Goal: Task Accomplishment & Management: Complete application form

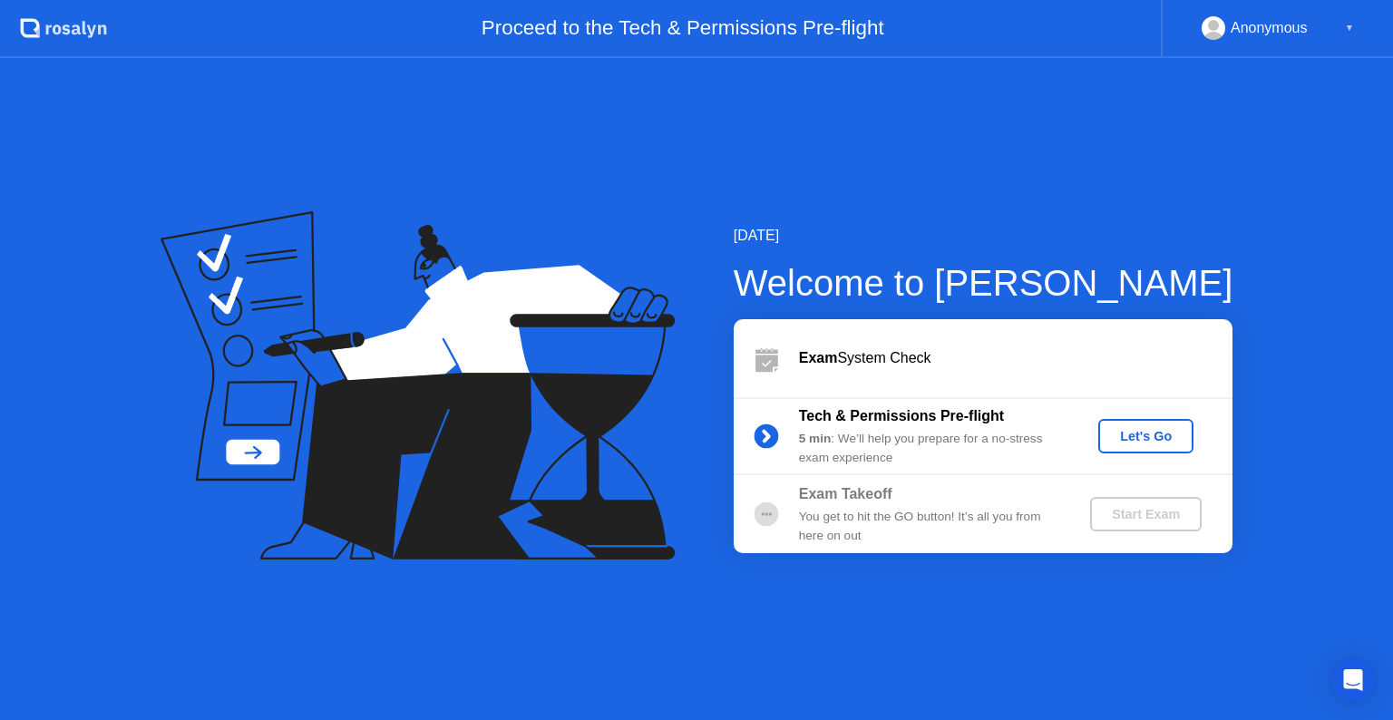
click at [1134, 438] on div "Let's Go" at bounding box center [1146, 436] width 81 height 15
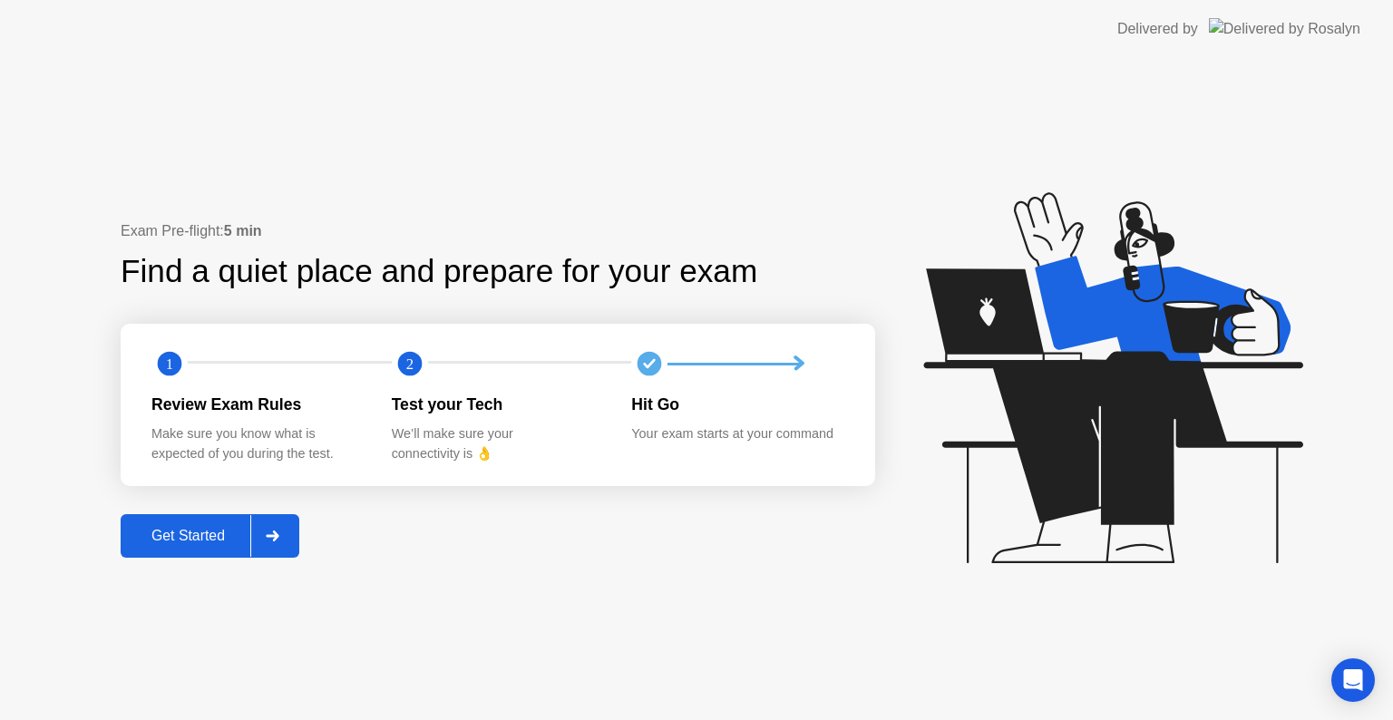
click at [200, 533] on div "Get Started" at bounding box center [188, 536] width 124 height 16
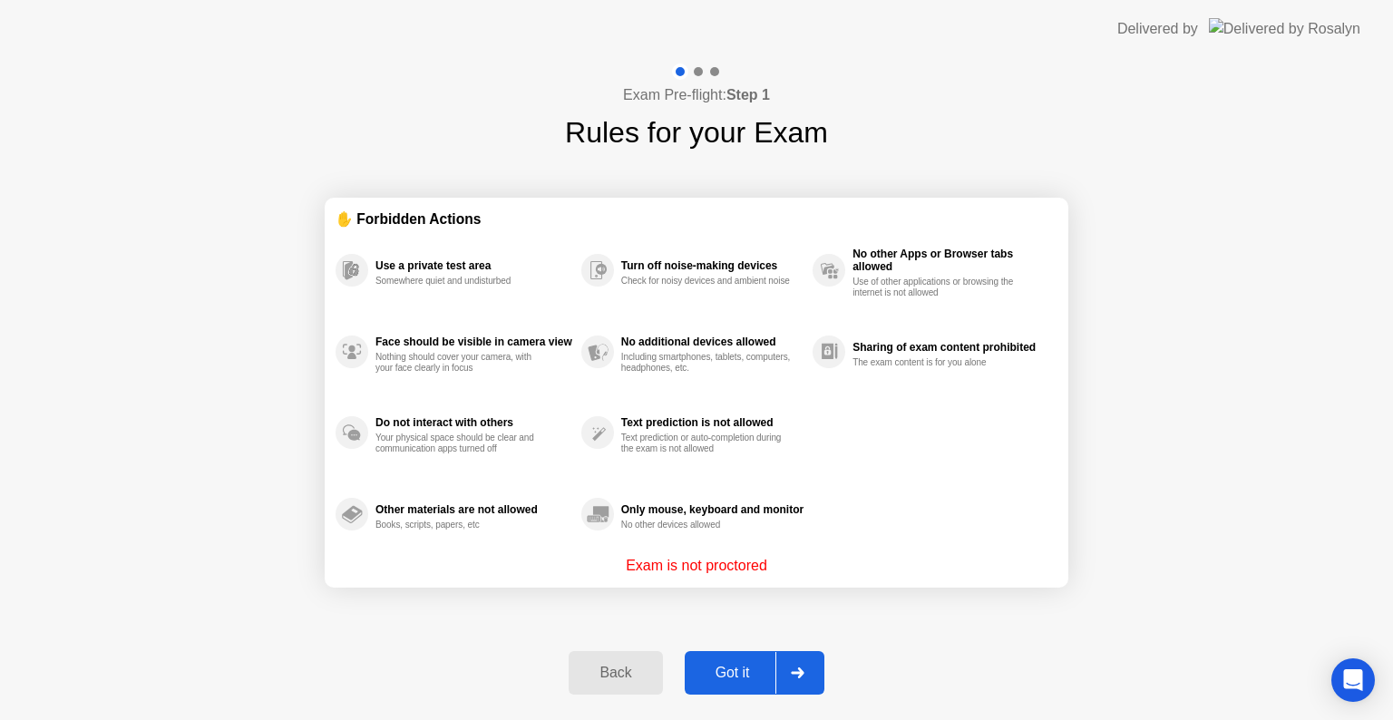
click at [737, 668] on div "Got it" at bounding box center [732, 673] width 85 height 16
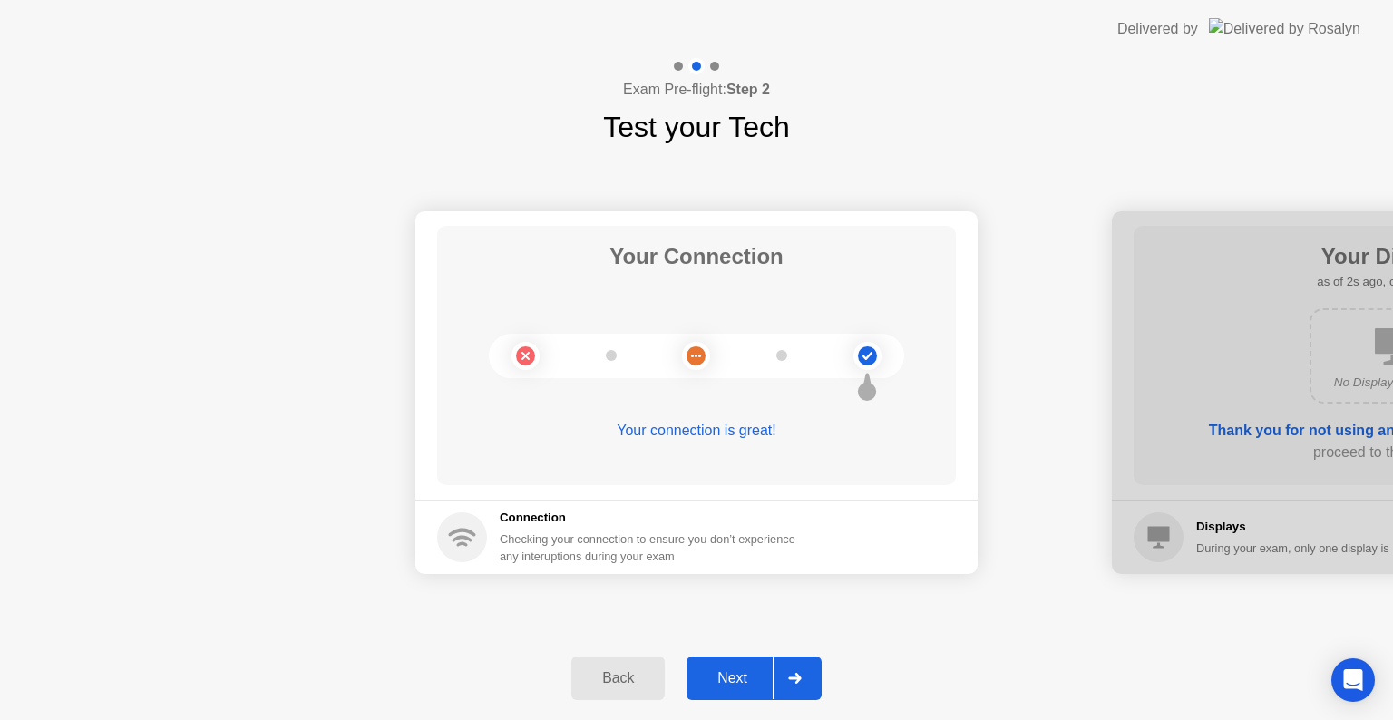
click at [758, 677] on div "Next" at bounding box center [732, 678] width 81 height 16
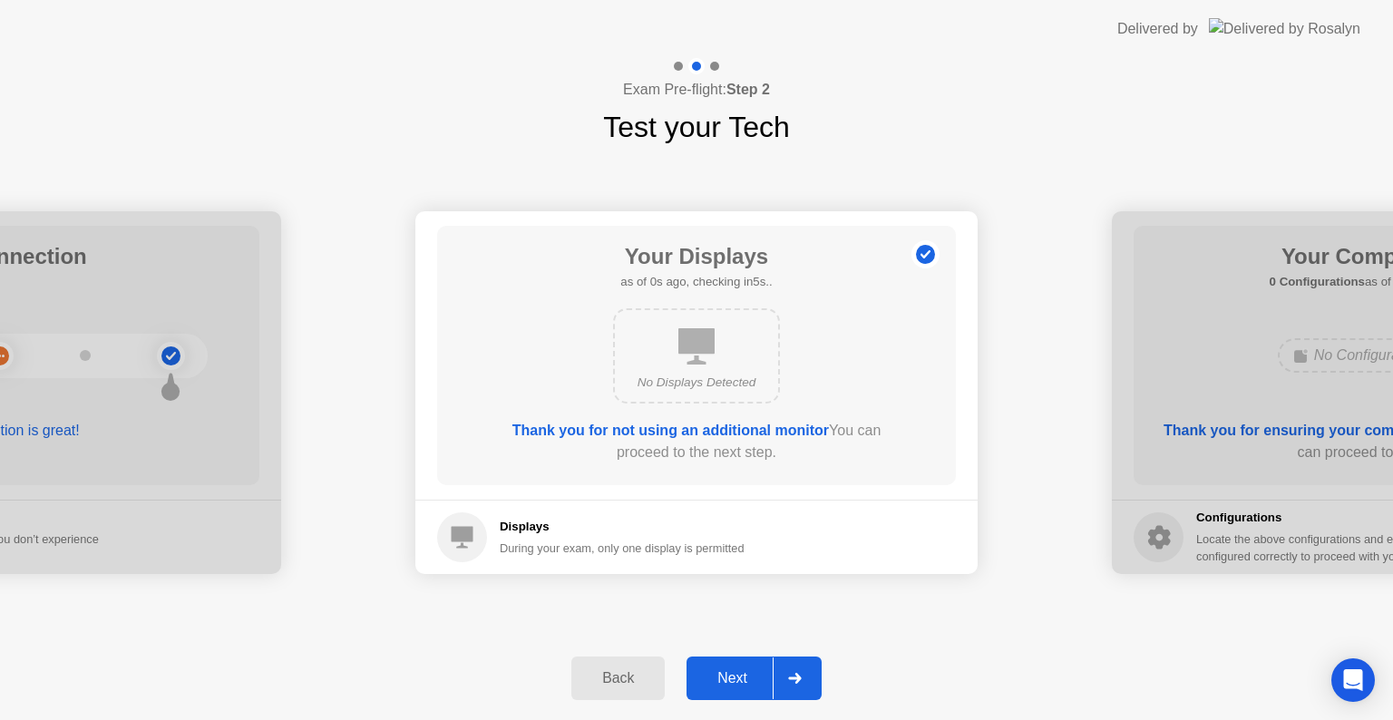
click at [746, 673] on div "Next" at bounding box center [732, 678] width 81 height 16
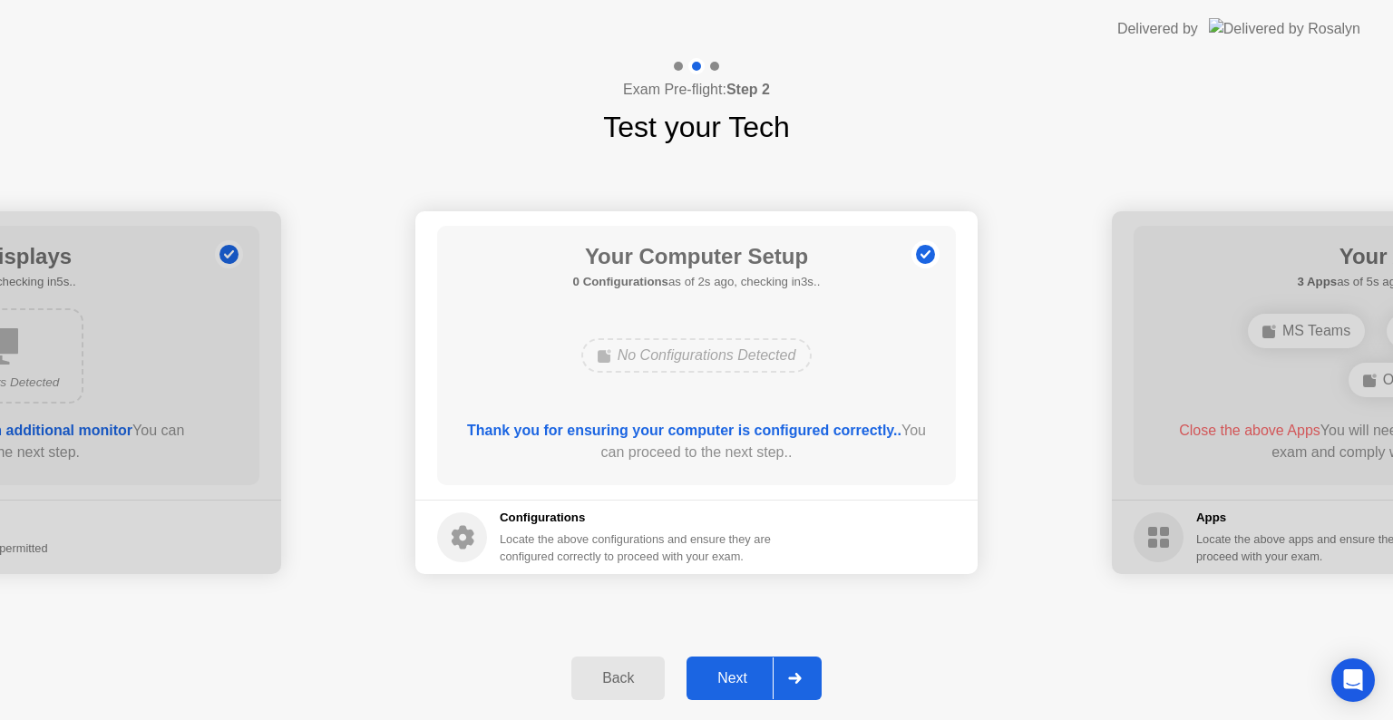
click at [746, 664] on button "Next" at bounding box center [754, 679] width 135 height 44
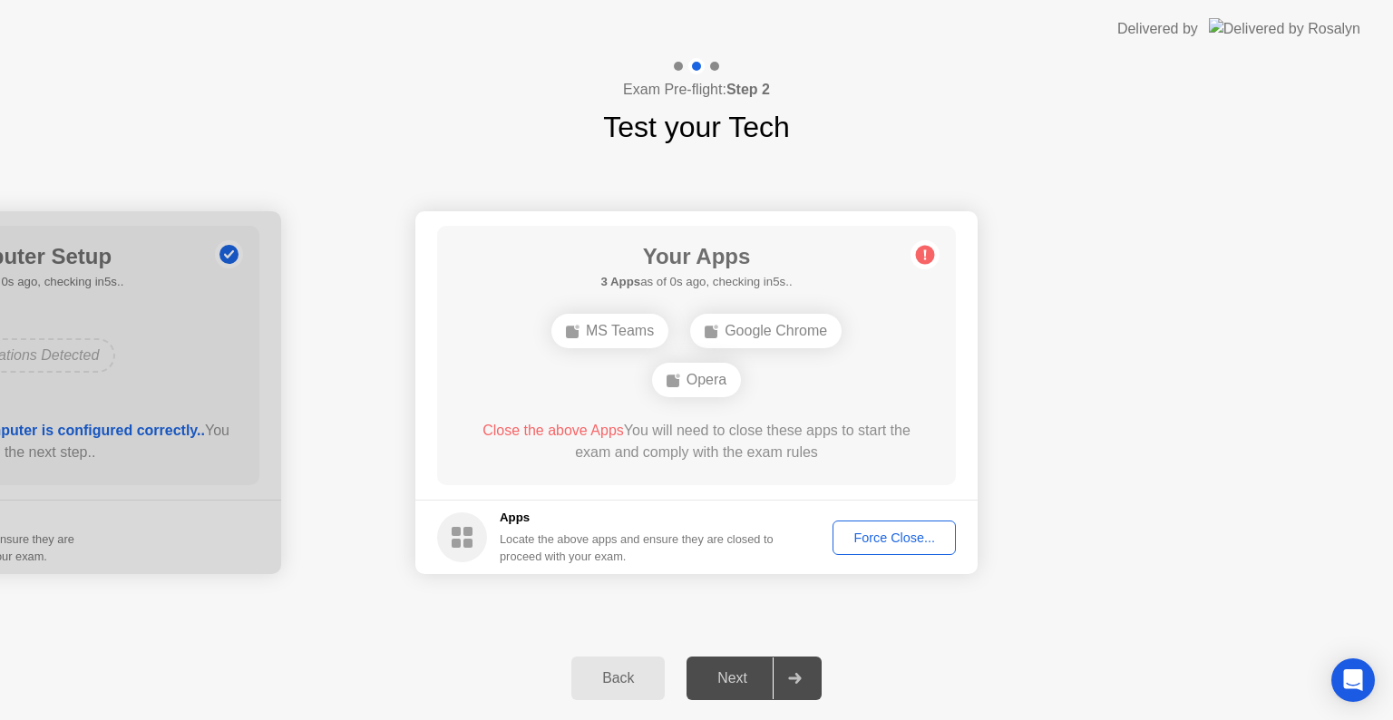
click at [908, 541] on div "Force Close..." at bounding box center [894, 538] width 111 height 15
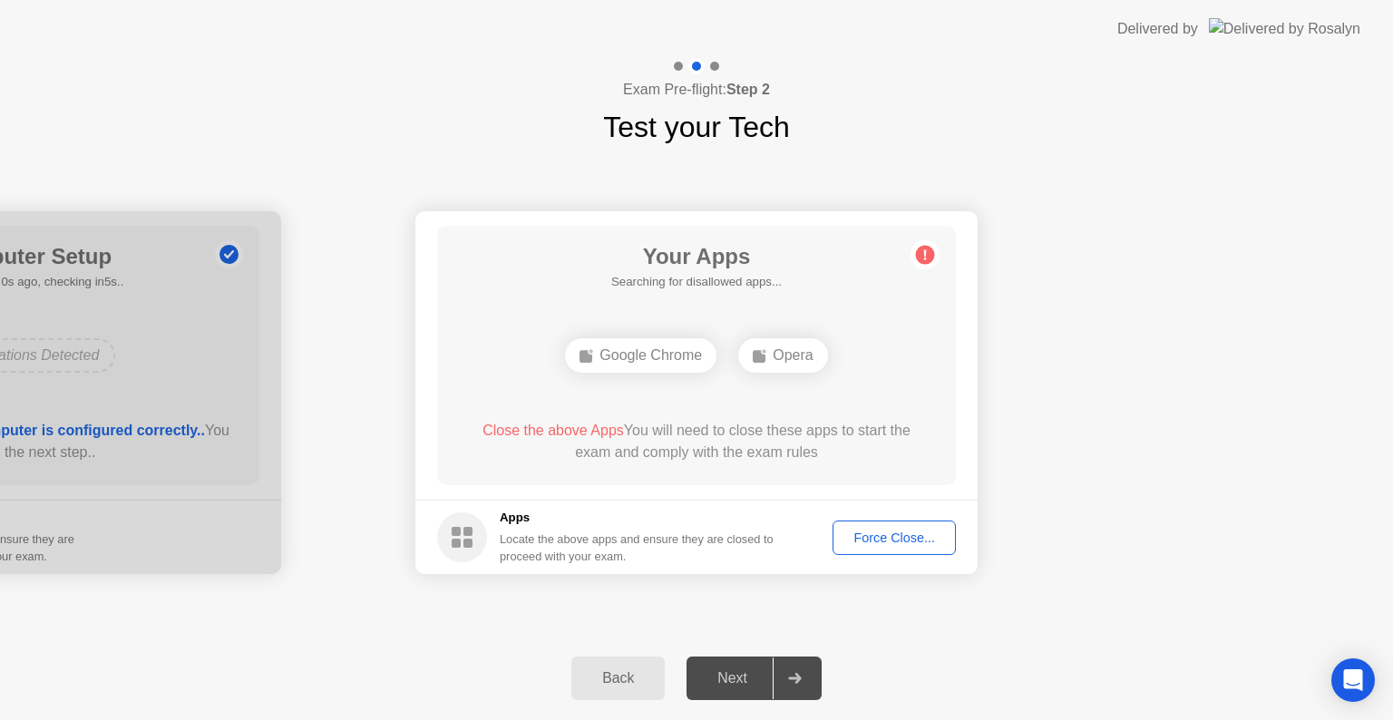
click at [893, 531] on div "Force Close..." at bounding box center [894, 538] width 111 height 15
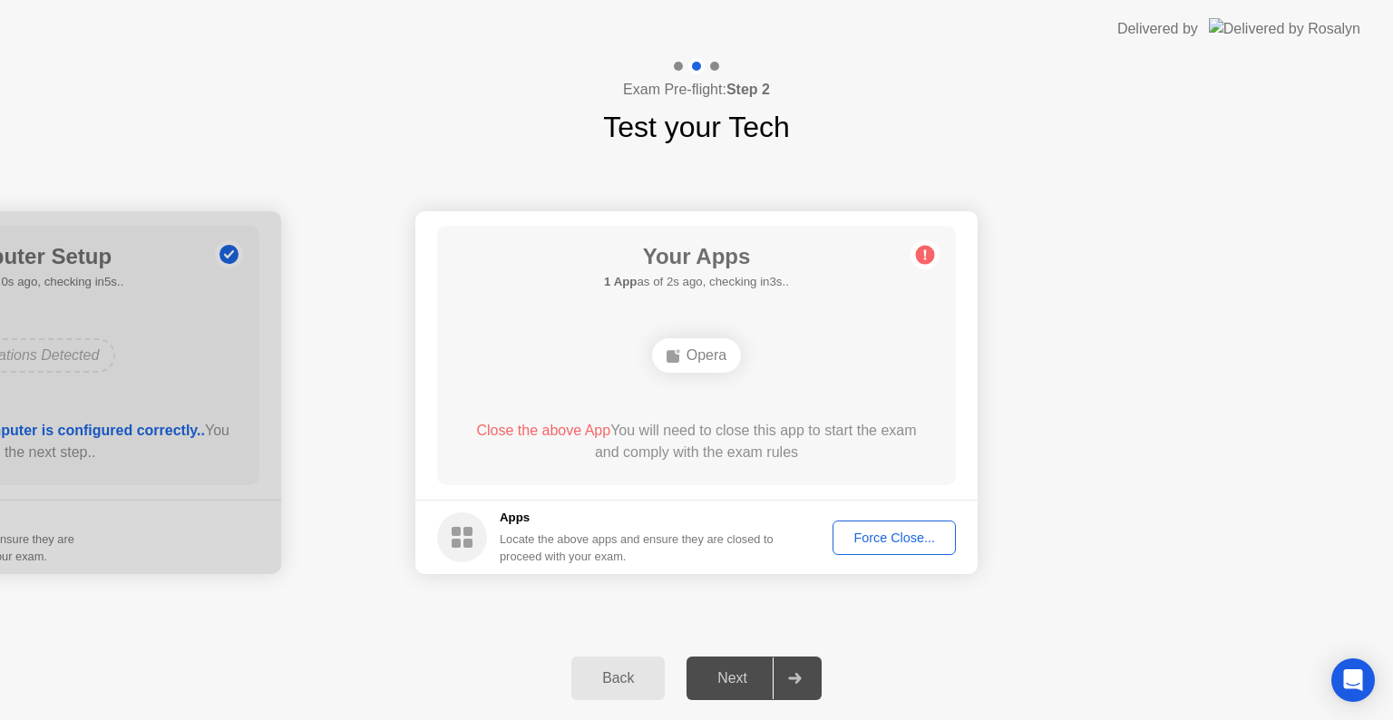
click at [717, 355] on div "Opera" at bounding box center [696, 355] width 89 height 34
click at [882, 544] on div "Force Close..." at bounding box center [894, 538] width 111 height 15
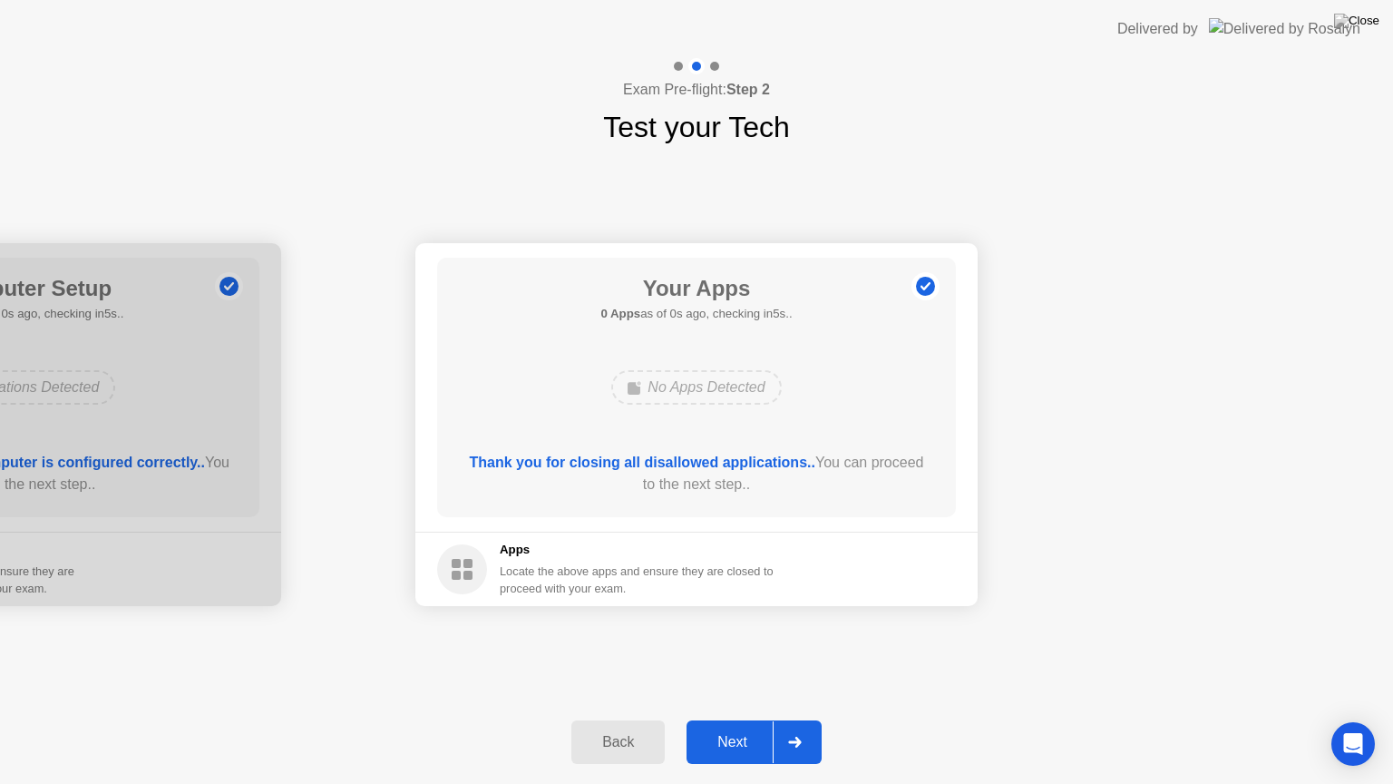
click at [725, 719] on div "Next" at bounding box center [732, 742] width 81 height 16
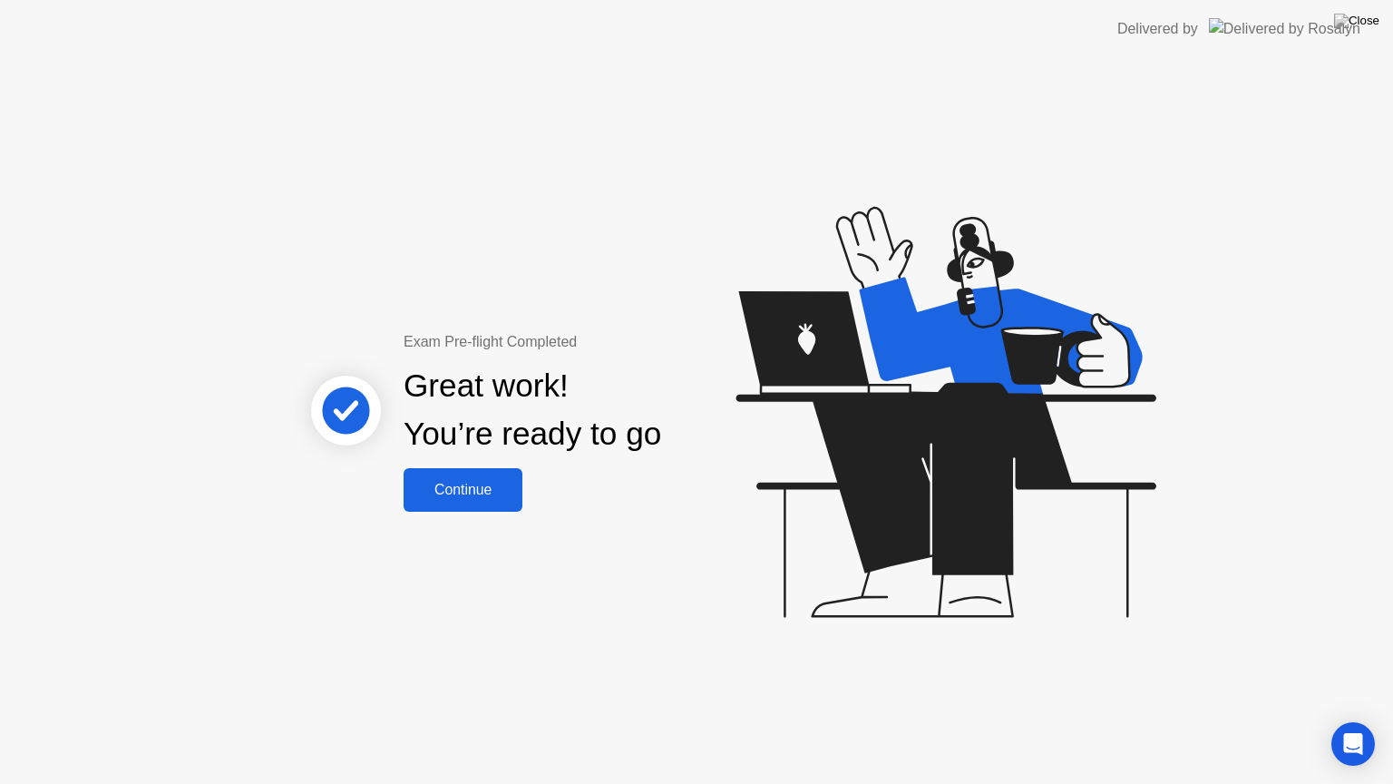
click at [490, 482] on div "Continue" at bounding box center [463, 490] width 108 height 16
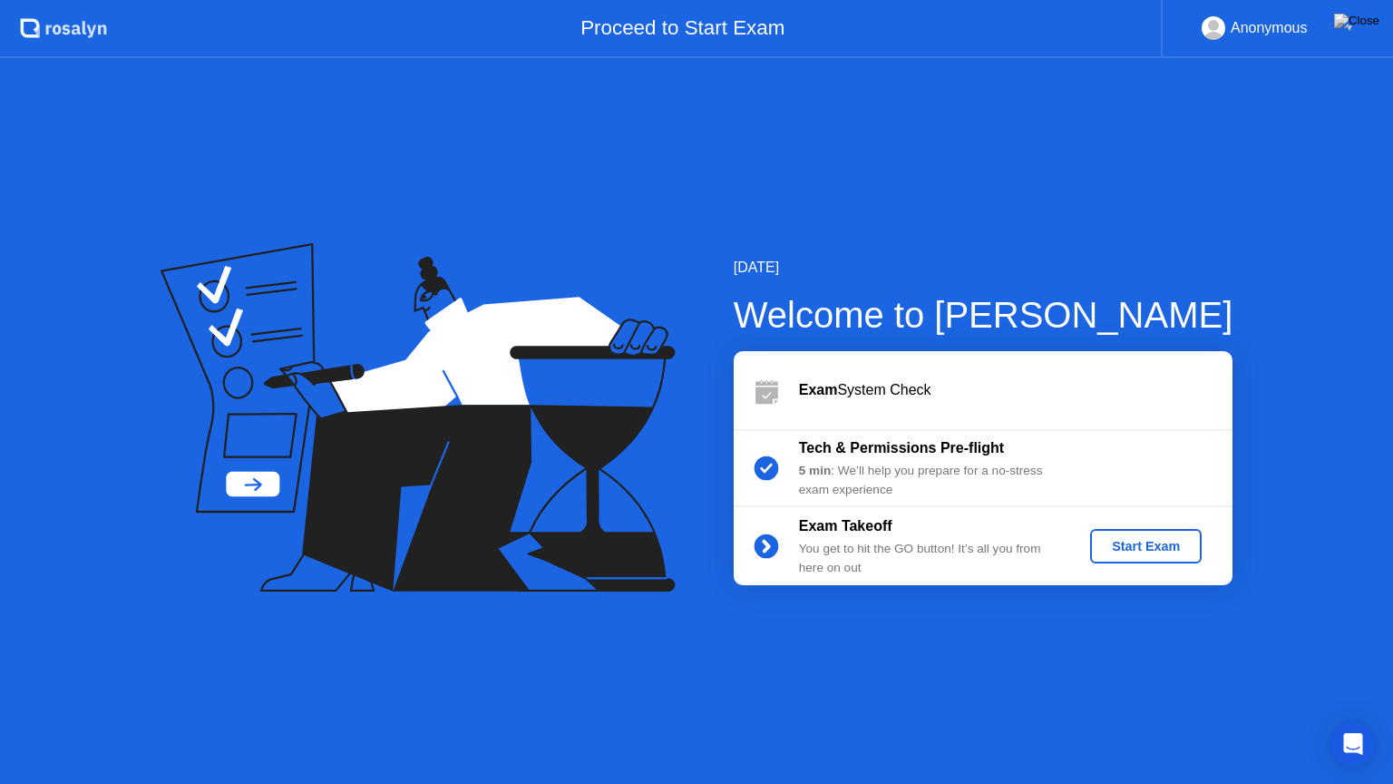
click at [1124, 549] on div "Start Exam" at bounding box center [1146, 546] width 97 height 15
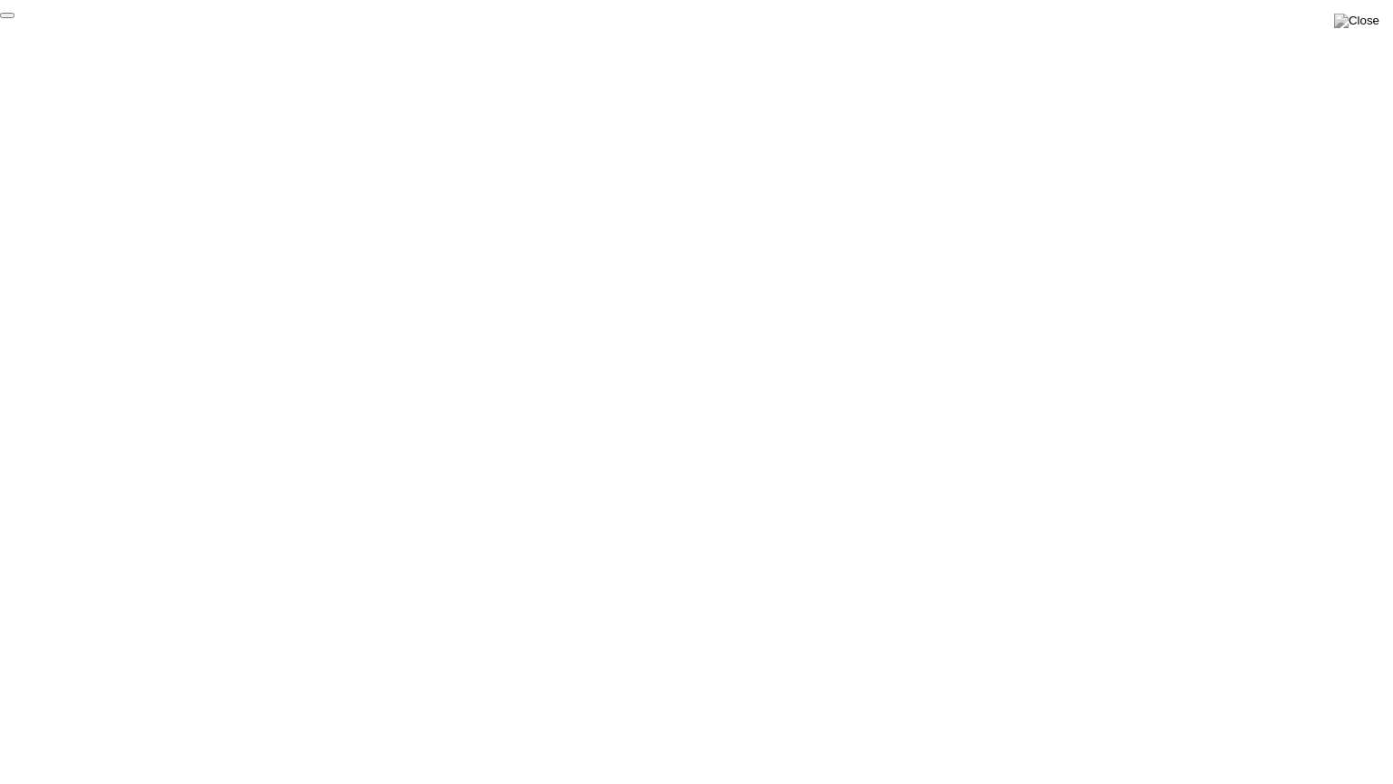
click div "End Proctoring Session"
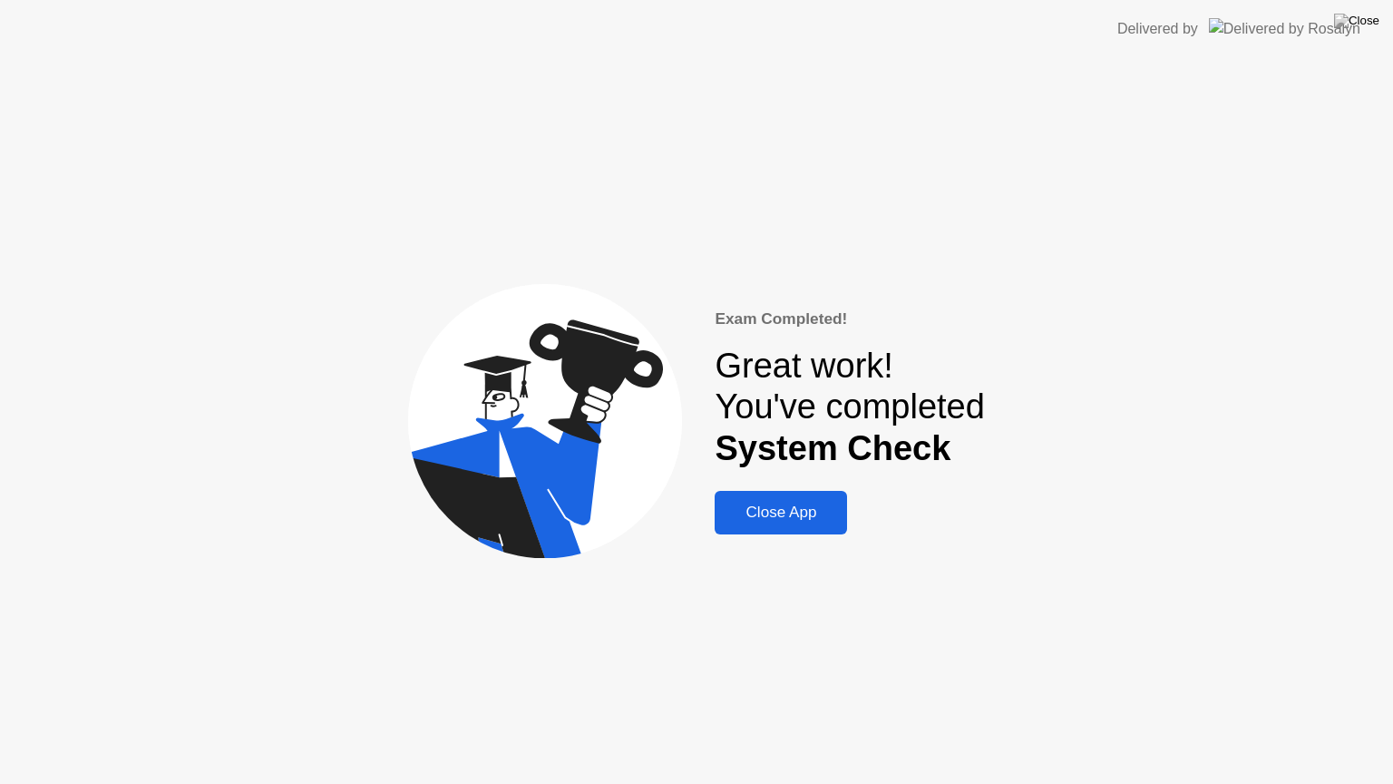
click at [800, 515] on div "Close App" at bounding box center [781, 512] width 122 height 18
